Goal: Task Accomplishment & Management: Complete application form

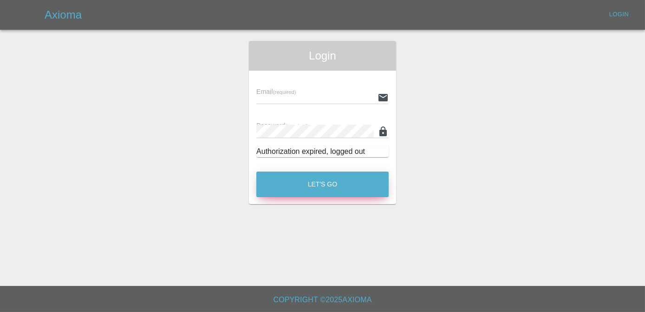
type input "[PERSON_NAME][EMAIL_ADDRESS][DOMAIN_NAME]"
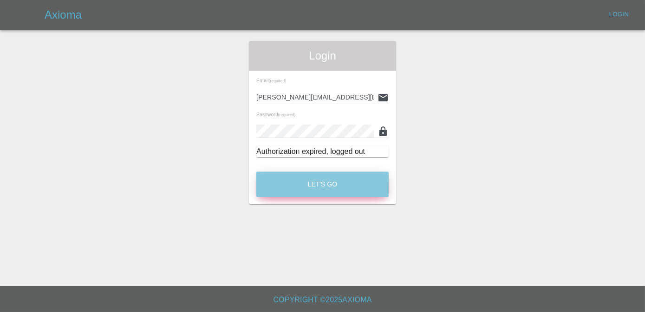
click at [323, 192] on button "Let's Go" at bounding box center [322, 184] width 132 height 26
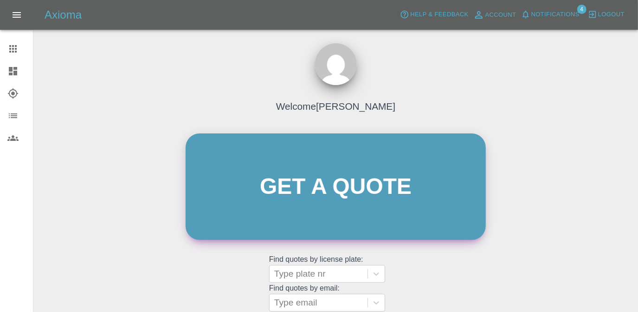
click at [377, 222] on link "Get a quote" at bounding box center [336, 186] width 300 height 106
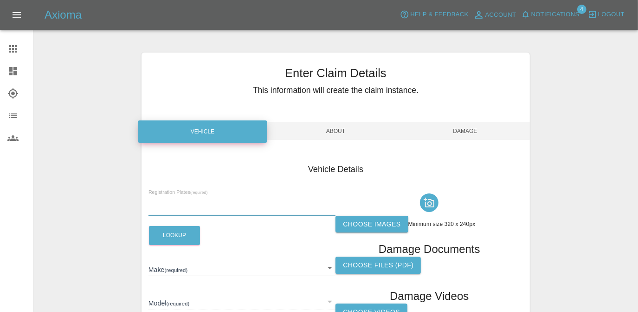
click at [301, 212] on input "text" at bounding box center [243, 208] width 188 height 13
type input "NG22 KZM"
click at [166, 242] on button "Lookup" at bounding box center [174, 235] width 51 height 19
click at [384, 226] on label "Choose images" at bounding box center [372, 223] width 72 height 17
click at [0, 0] on input "Choose images" at bounding box center [0, 0] width 0 height 0
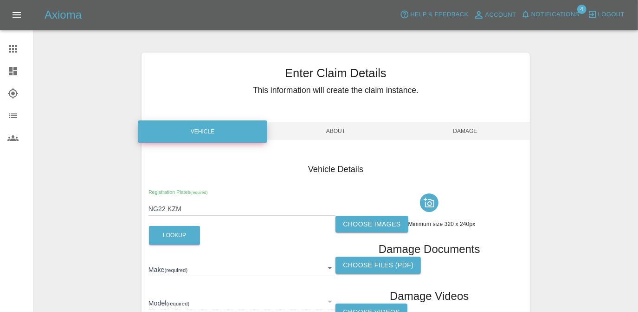
type input "MG"
type input "3 EXCLUSIVE NAV VTI-TECH"
type input "[US_VEHICLE_IDENTIFICATION_NUMBER]"
type input "2022"
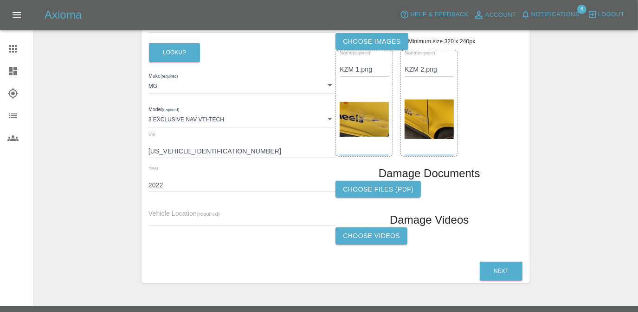
scroll to position [201, 0]
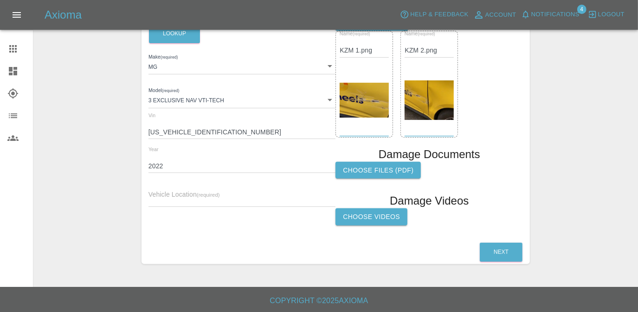
click at [209, 202] on input "text" at bounding box center [243, 199] width 188 height 13
paste input "[STREET_ADDRESS]"
type input "[STREET_ADDRESS]"
click at [505, 253] on button "Next" at bounding box center [501, 251] width 43 height 19
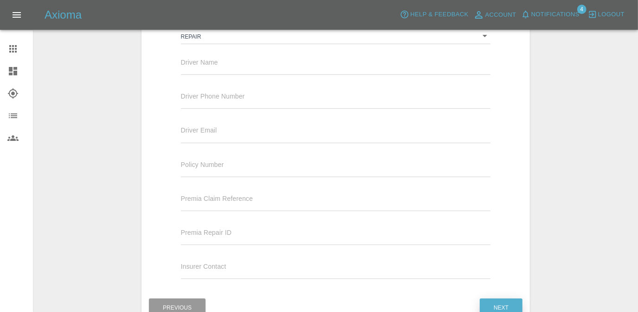
scroll to position [160, 0]
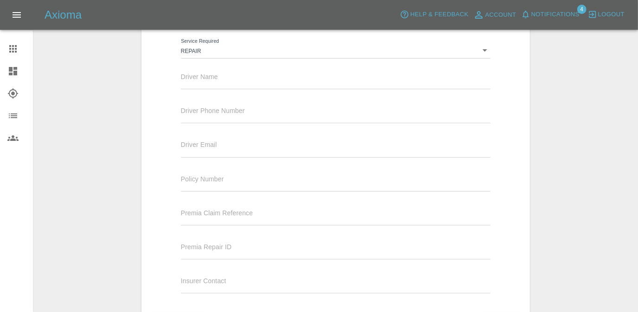
click at [219, 84] on input "text" at bounding box center [336, 82] width 310 height 13
type input "[PERSON_NAME]"
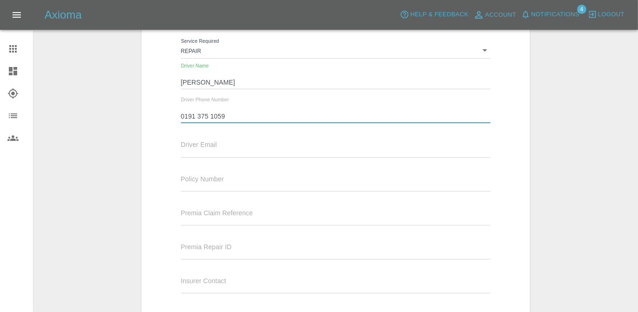
type input "0191 375 1059"
click at [214, 156] on input "text" at bounding box center [336, 149] width 310 height 13
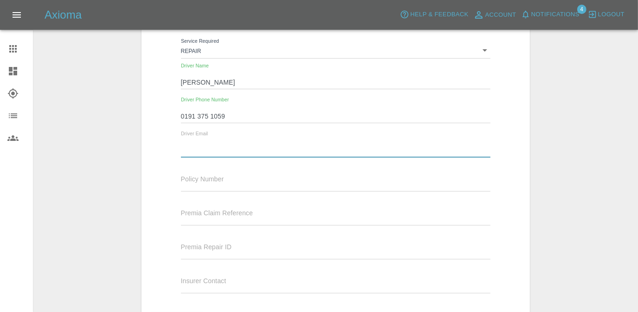
type input "[EMAIL_ADDRESS][DOMAIN_NAME]"
click at [400, 196] on div "Policy Number" at bounding box center [336, 182] width 324 height 34
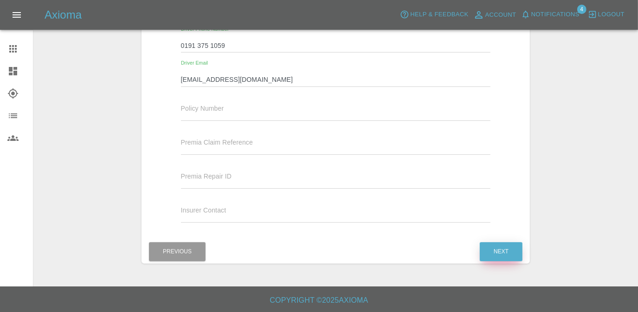
click at [507, 253] on button "Next" at bounding box center [501, 251] width 43 height 19
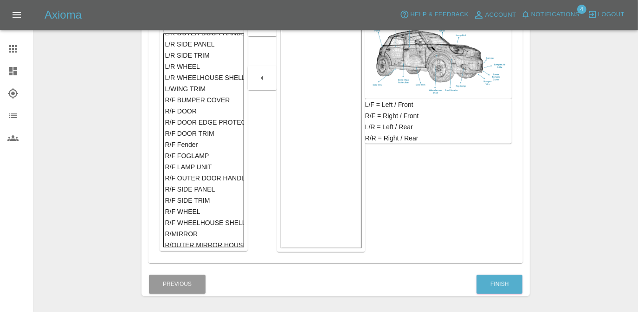
scroll to position [328, 0]
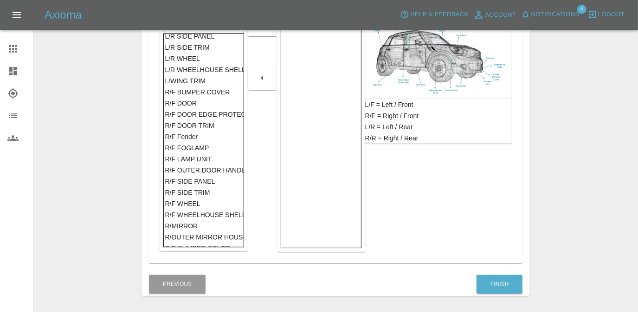
click at [204, 106] on div "R/F DOOR" at bounding box center [204, 102] width 78 height 11
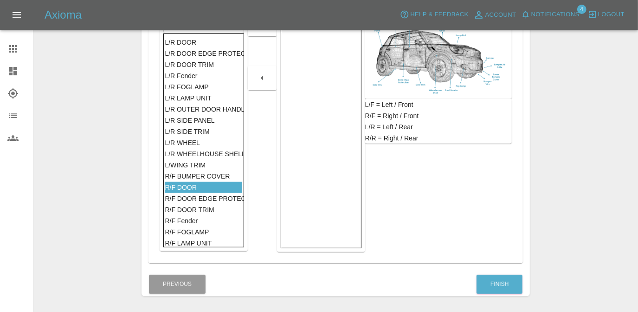
scroll to position [244, 0]
click at [256, 32] on div at bounding box center [262, 24] width 29 height 24
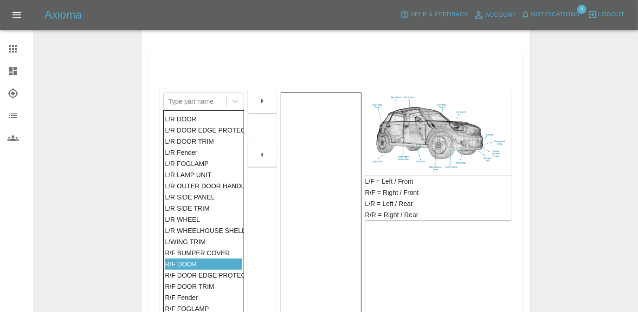
scroll to position [146, 0]
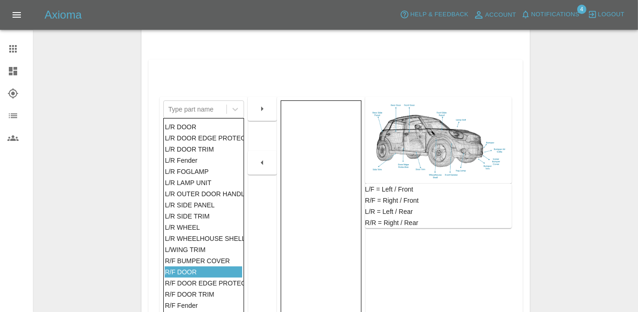
click at [265, 110] on icon "button" at bounding box center [262, 108] width 11 height 11
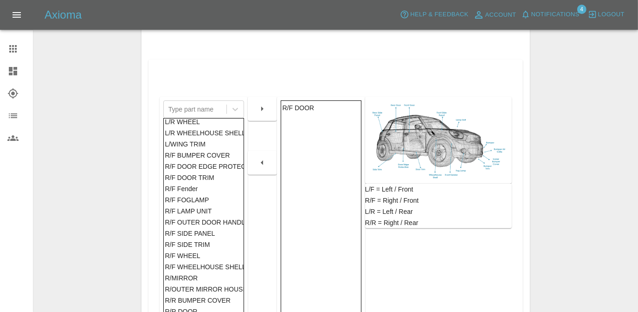
scroll to position [394, 0]
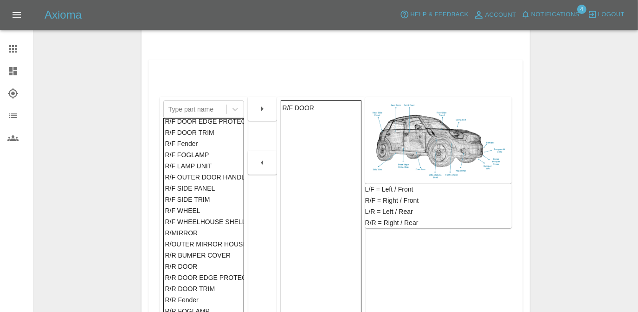
click at [219, 197] on div "R/F SIDE TRIM" at bounding box center [204, 199] width 78 height 11
click at [218, 184] on div "R/F SIDE PANEL" at bounding box center [204, 187] width 78 height 11
click at [261, 107] on icon "button" at bounding box center [262, 108] width 2 height 5
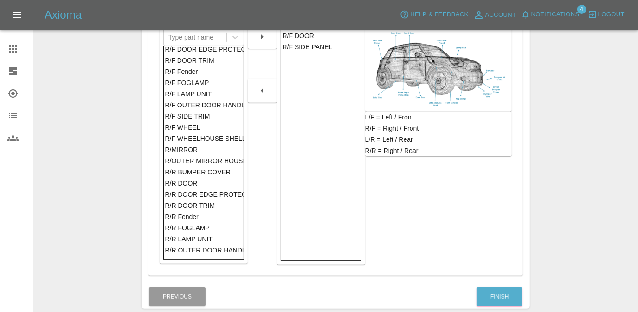
scroll to position [263, 0]
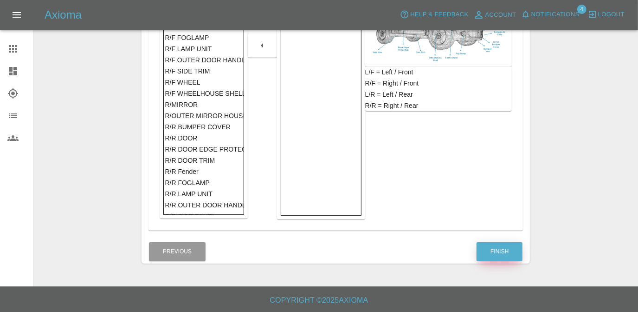
click at [500, 252] on button "Finish" at bounding box center [500, 251] width 46 height 19
